Goal: Find specific page/section: Find specific page/section

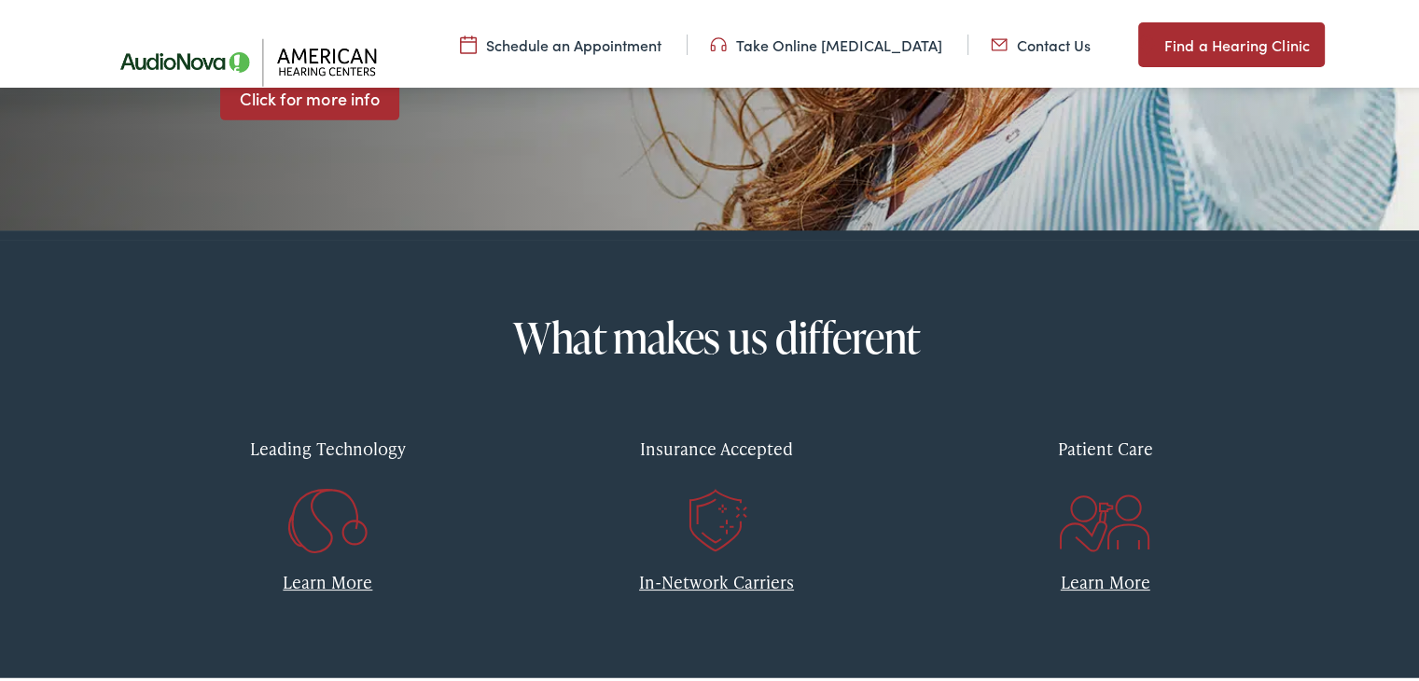
scroll to position [560, 0]
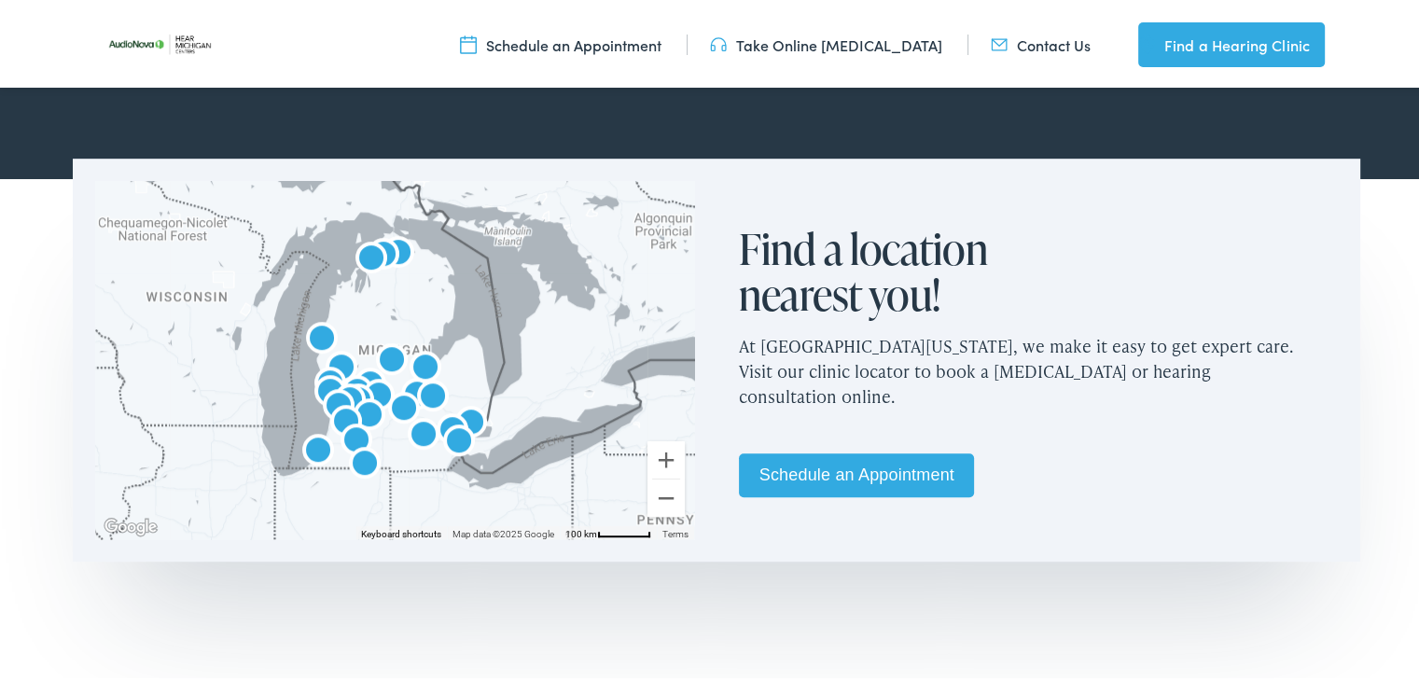
scroll to position [1120, 0]
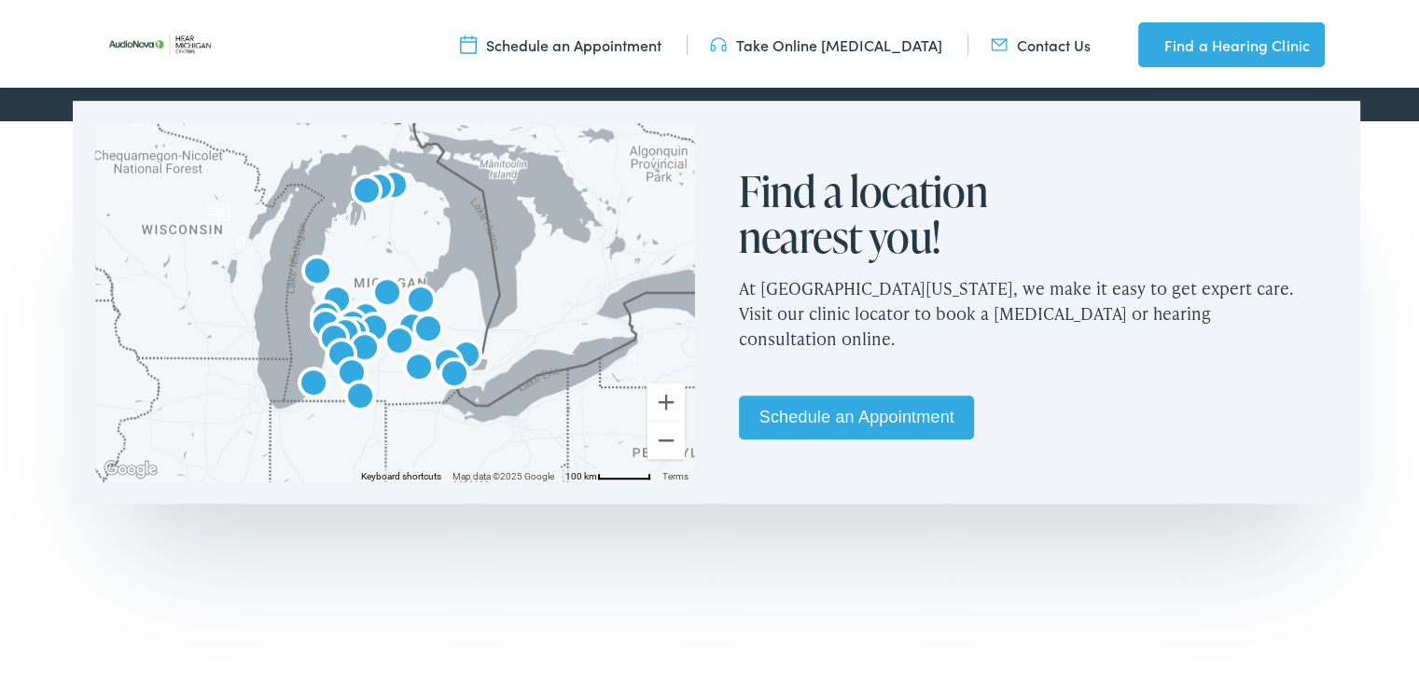
drag, startPoint x: 455, startPoint y: 275, endPoint x: 445, endPoint y: 260, distance: 18.1
click at [445, 260] on div at bounding box center [394, 298] width 599 height 358
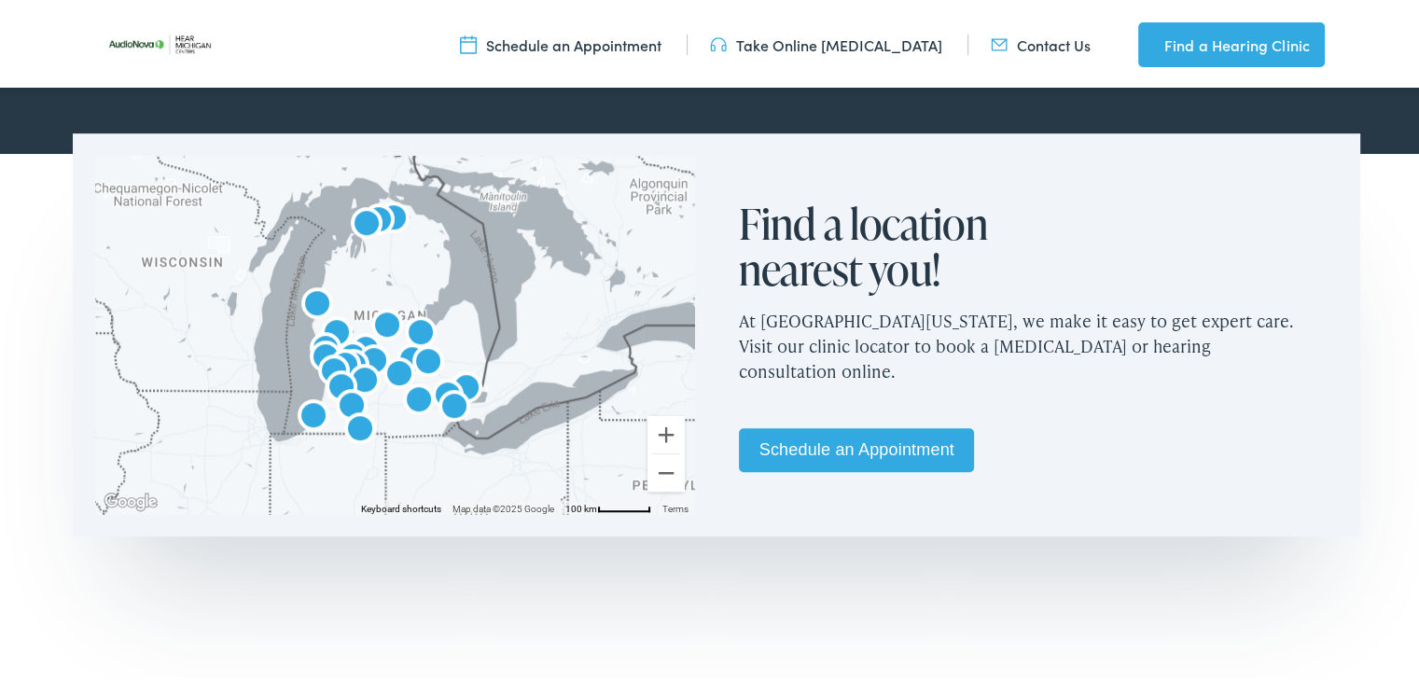
scroll to position [1121, 0]
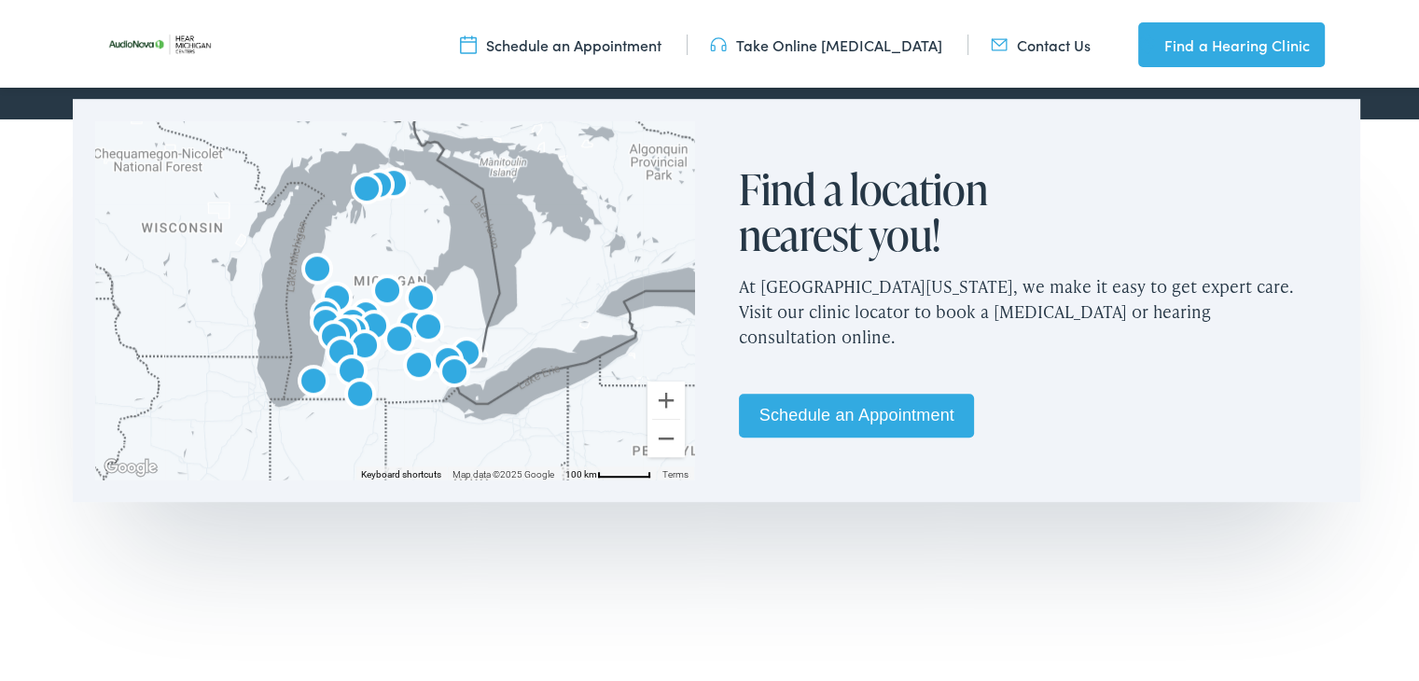
click at [447, 372] on img "AudioNova" at bounding box center [454, 370] width 45 height 45
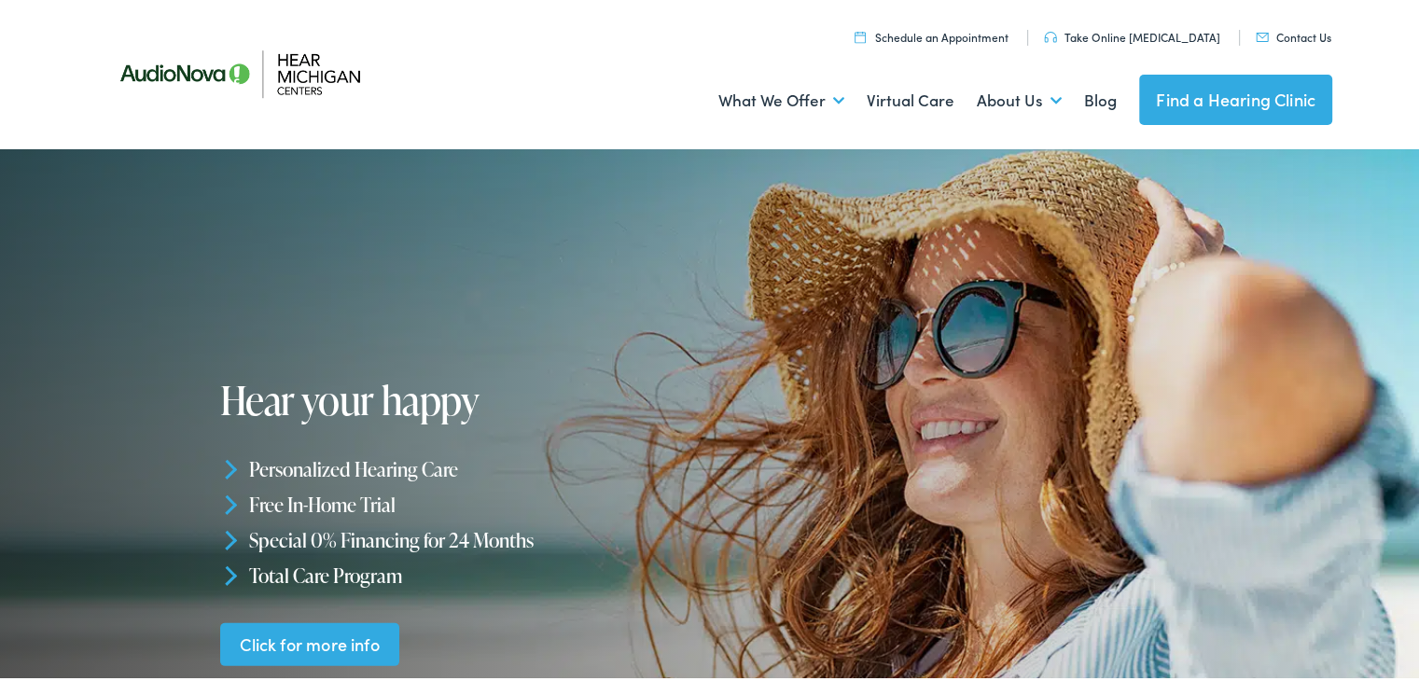
scroll to position [0, 0]
